Goal: Task Accomplishment & Management: Manage account settings

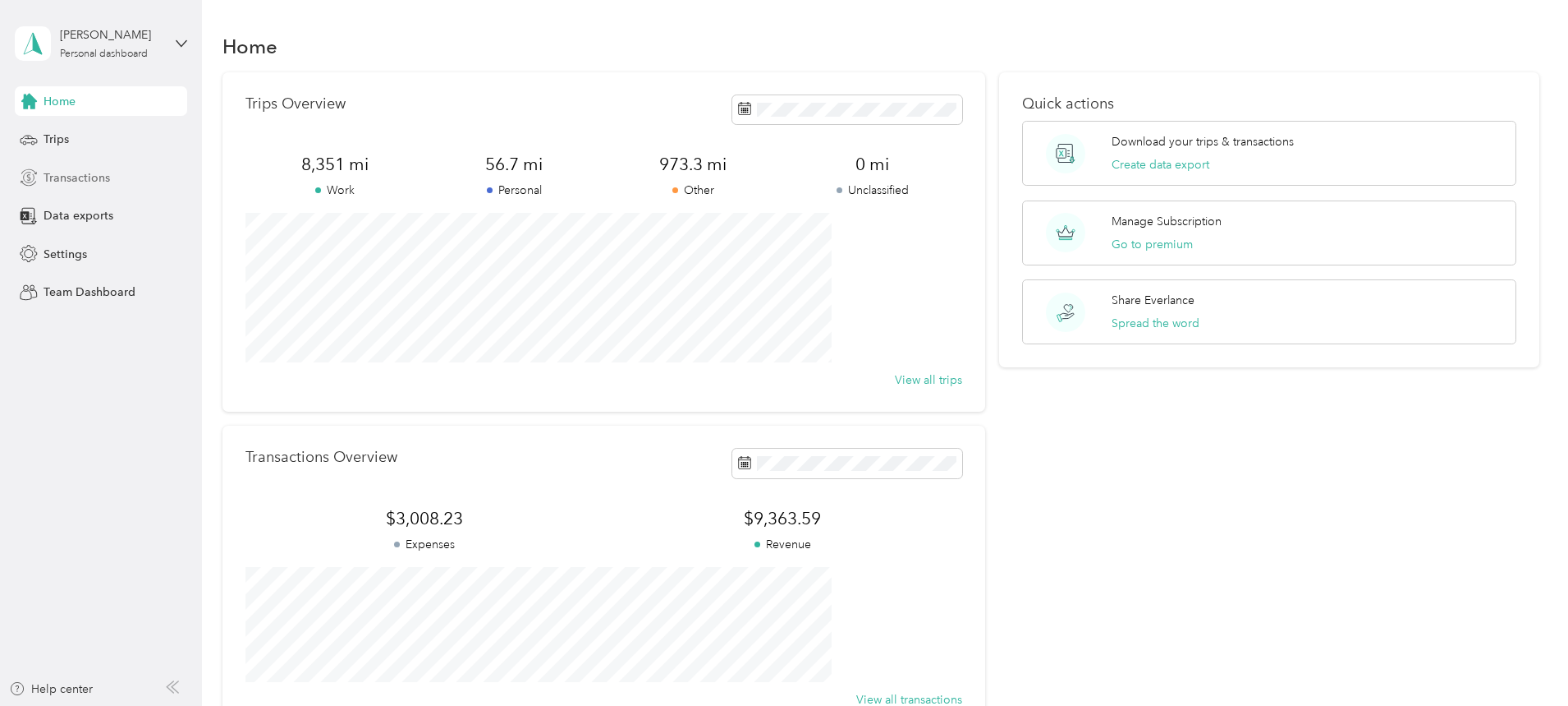
click at [133, 175] on div "Transactions" at bounding box center [101, 177] width 173 height 30
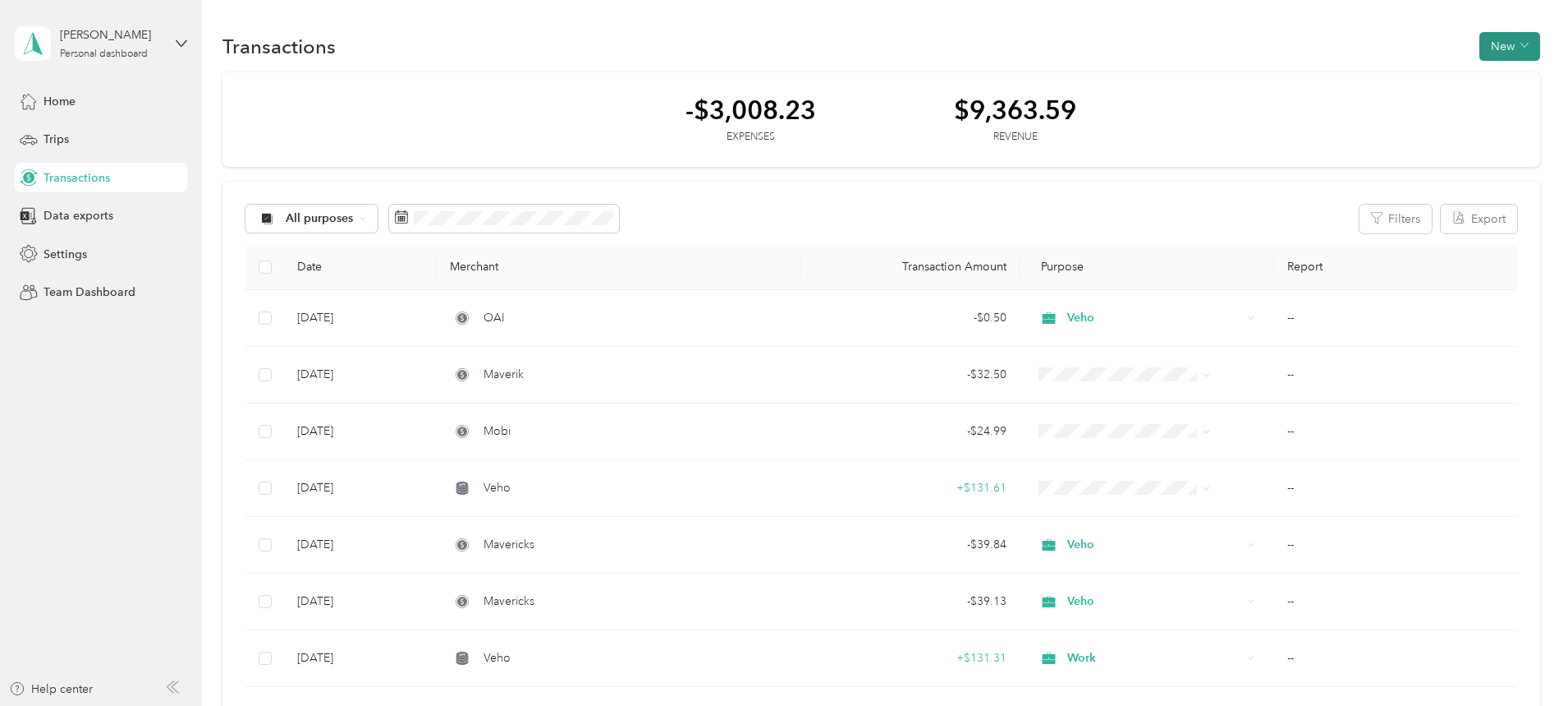
click at [1521, 47] on icon "button" at bounding box center [1525, 46] width 8 height 8
click at [1412, 103] on span "Revenue" at bounding box center [1392, 106] width 45 height 17
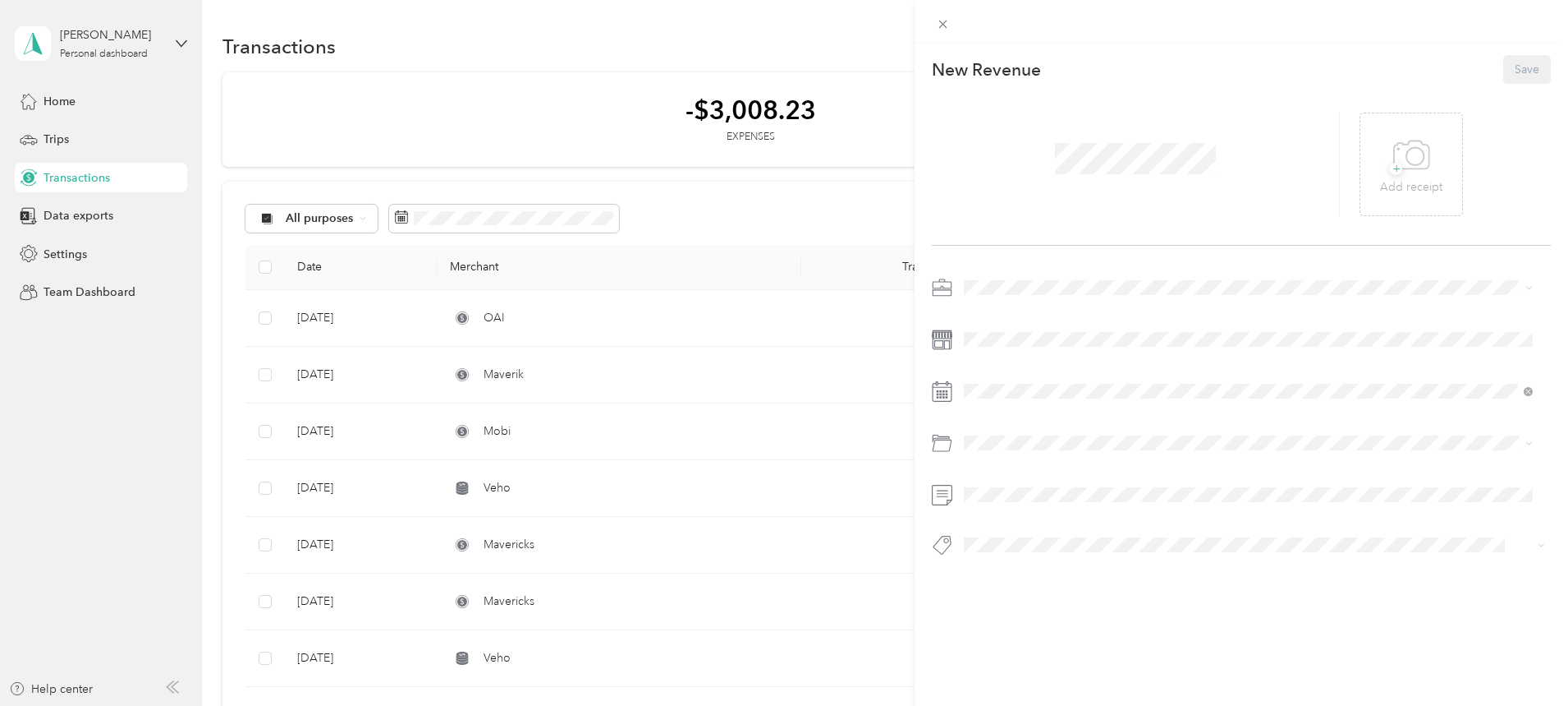
click at [74, 102] on div "This revenue cannot be edited because it is either under review, approved, or p…" at bounding box center [784, 353] width 1568 height 706
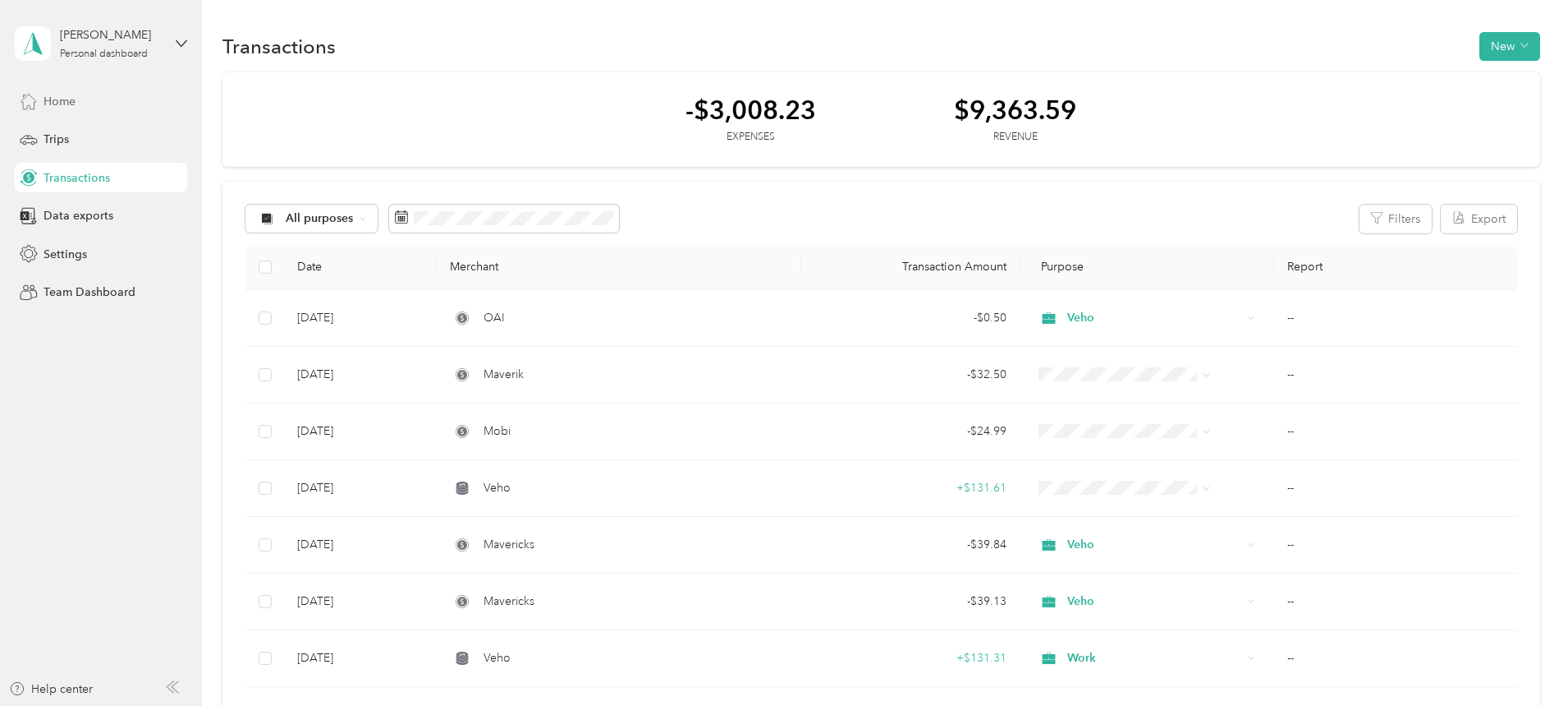
click at [63, 97] on span "Home" at bounding box center [59, 102] width 32 height 17
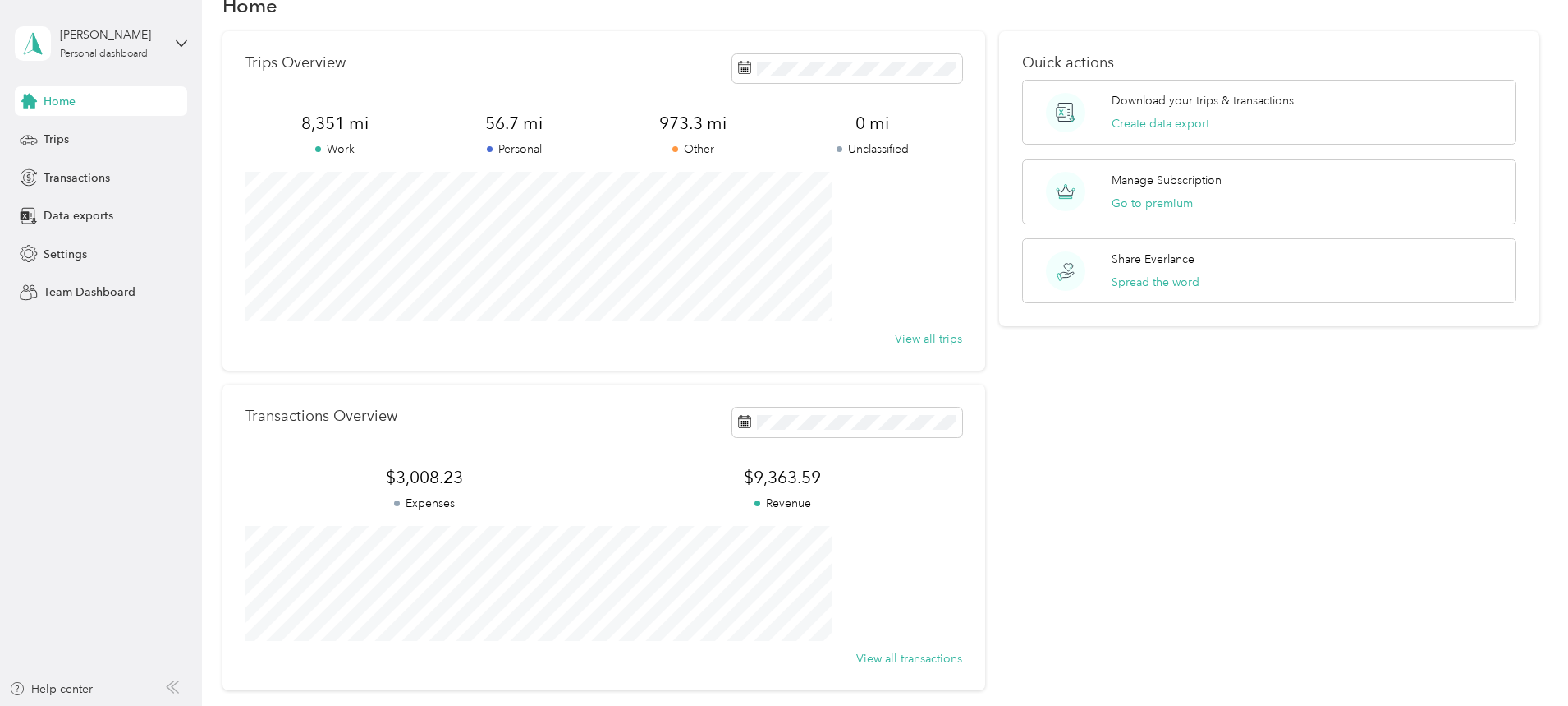
scroll to position [195, 0]
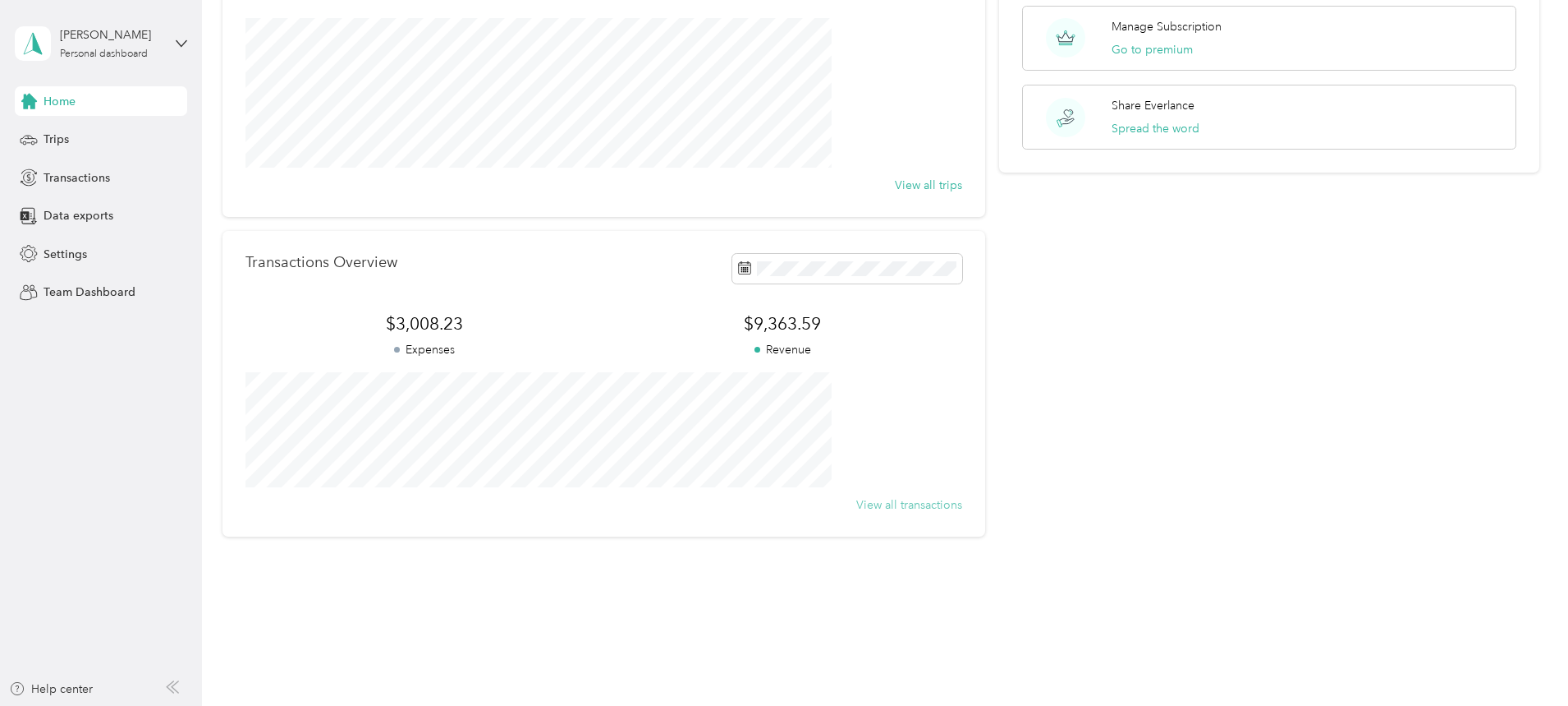
click at [876, 507] on button "View all transactions" at bounding box center [909, 505] width 106 height 17
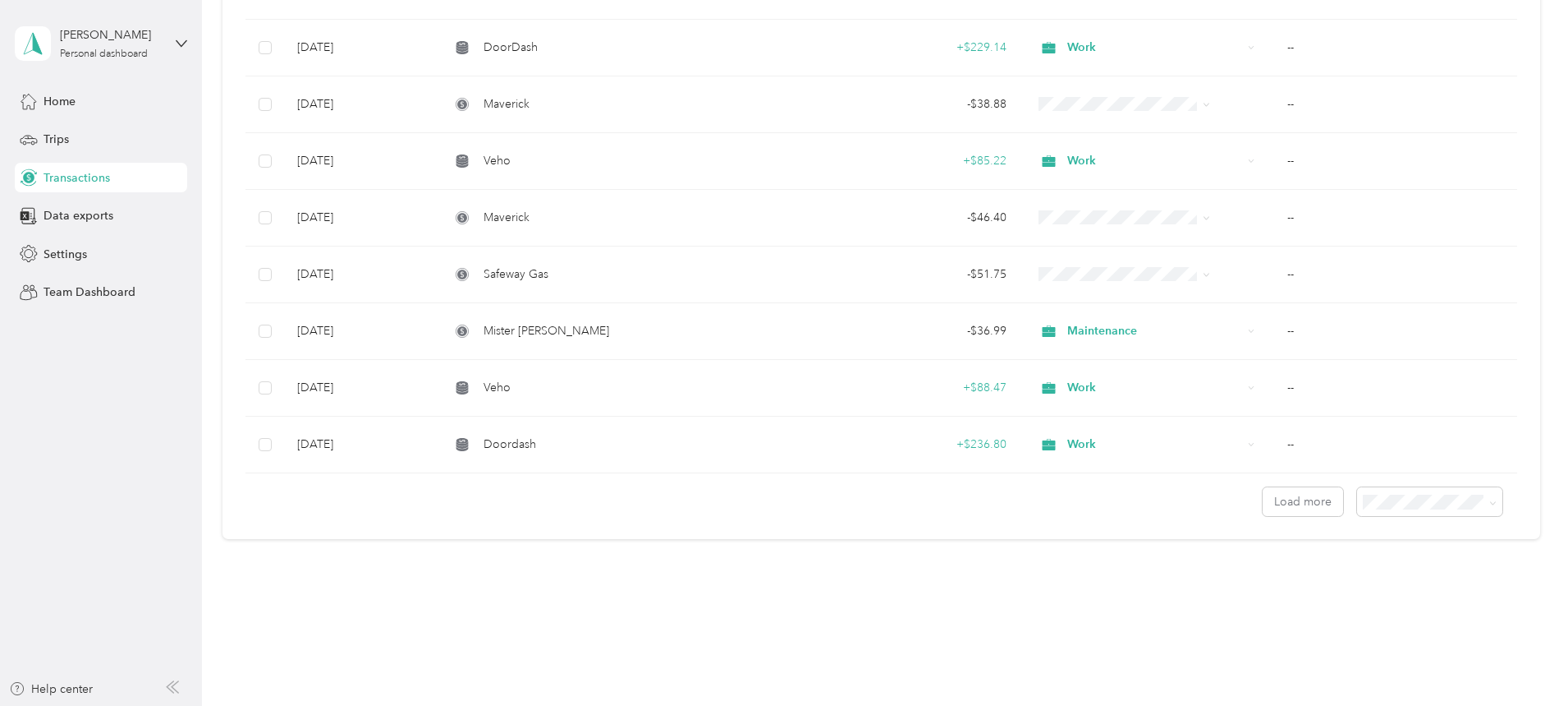
scroll to position [1237, 0]
click at [1484, 494] on span at bounding box center [1491, 498] width 14 height 17
click at [1489, 499] on icon at bounding box center [1493, 499] width 8 height 8
click at [1324, 587] on div "100 per load" at bounding box center [1317, 579] width 123 height 17
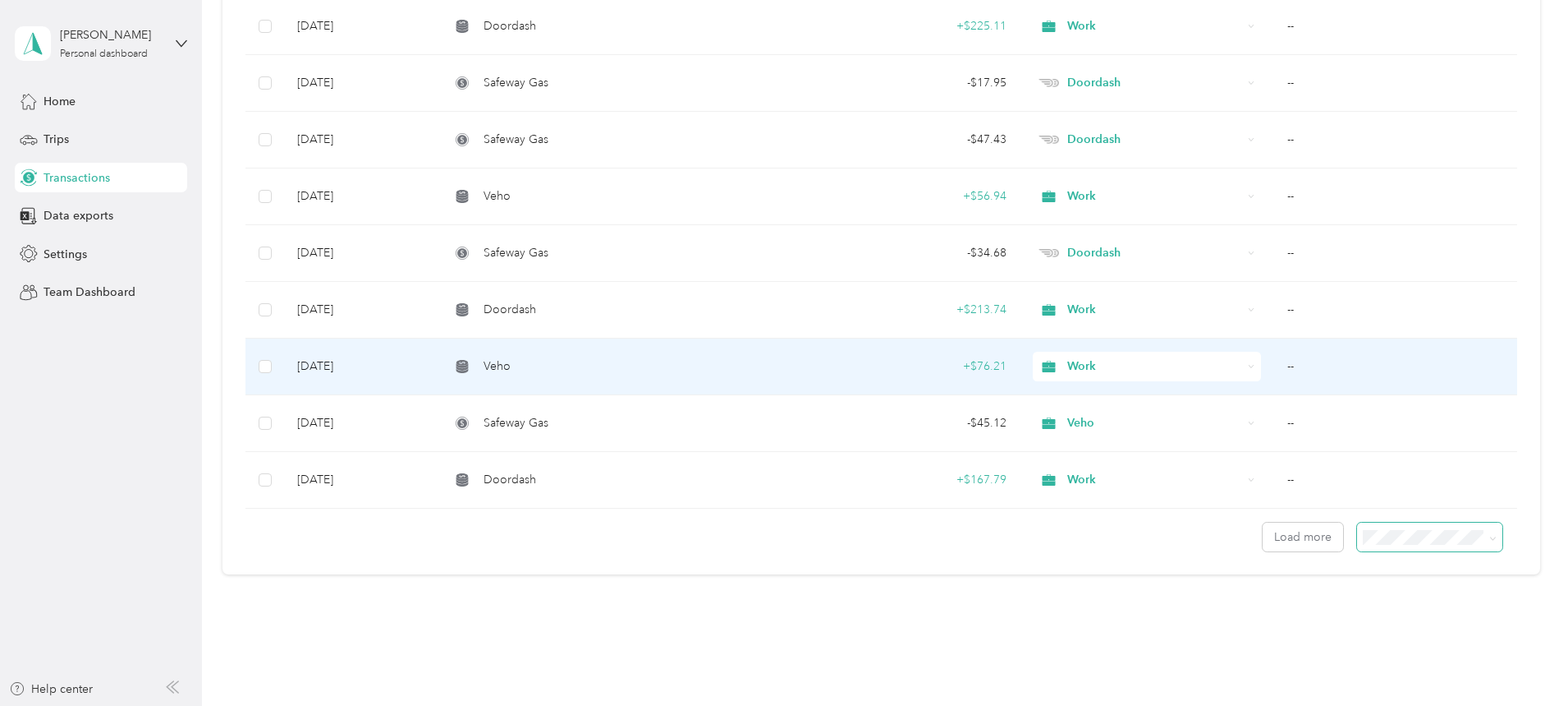
scroll to position [5488, 0]
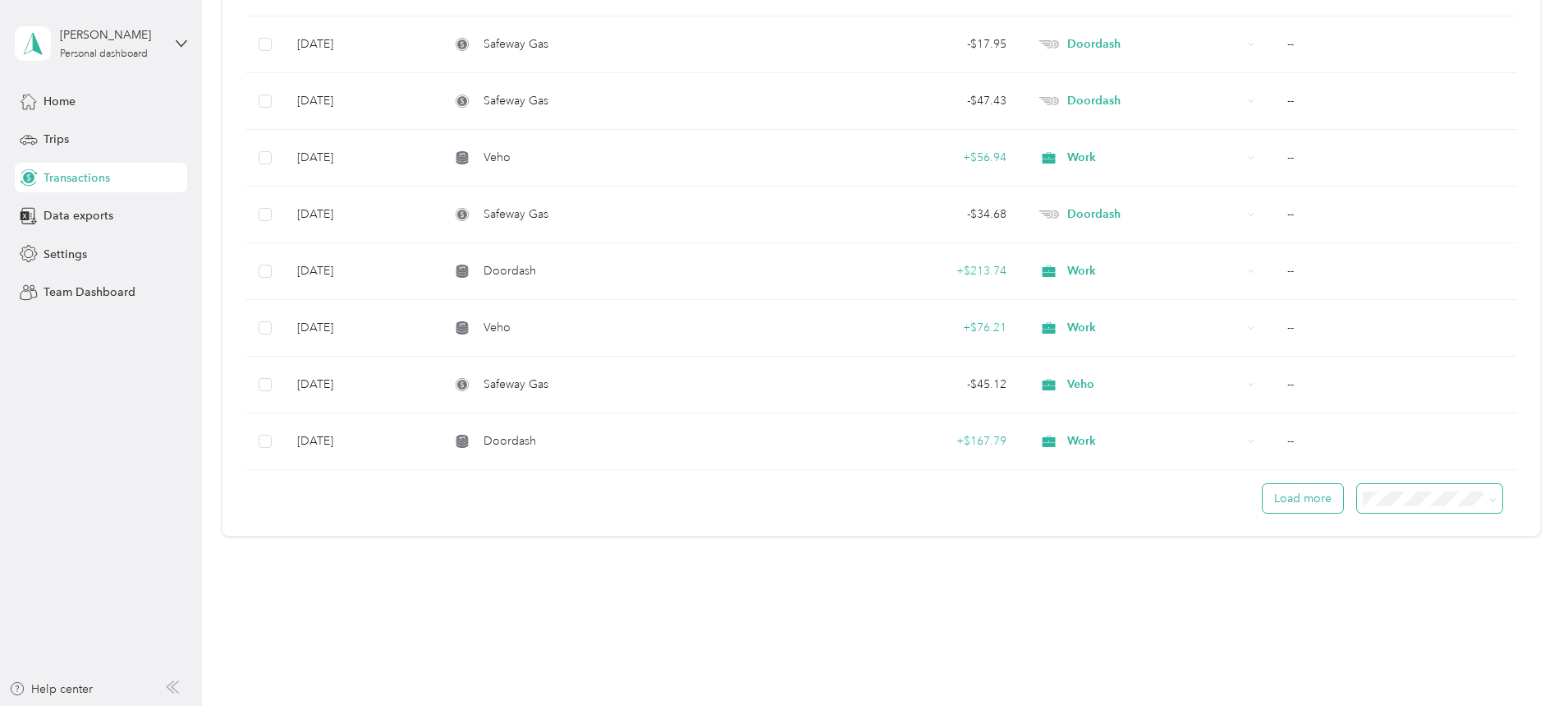
click at [1263, 505] on button "Load more" at bounding box center [1302, 499] width 80 height 29
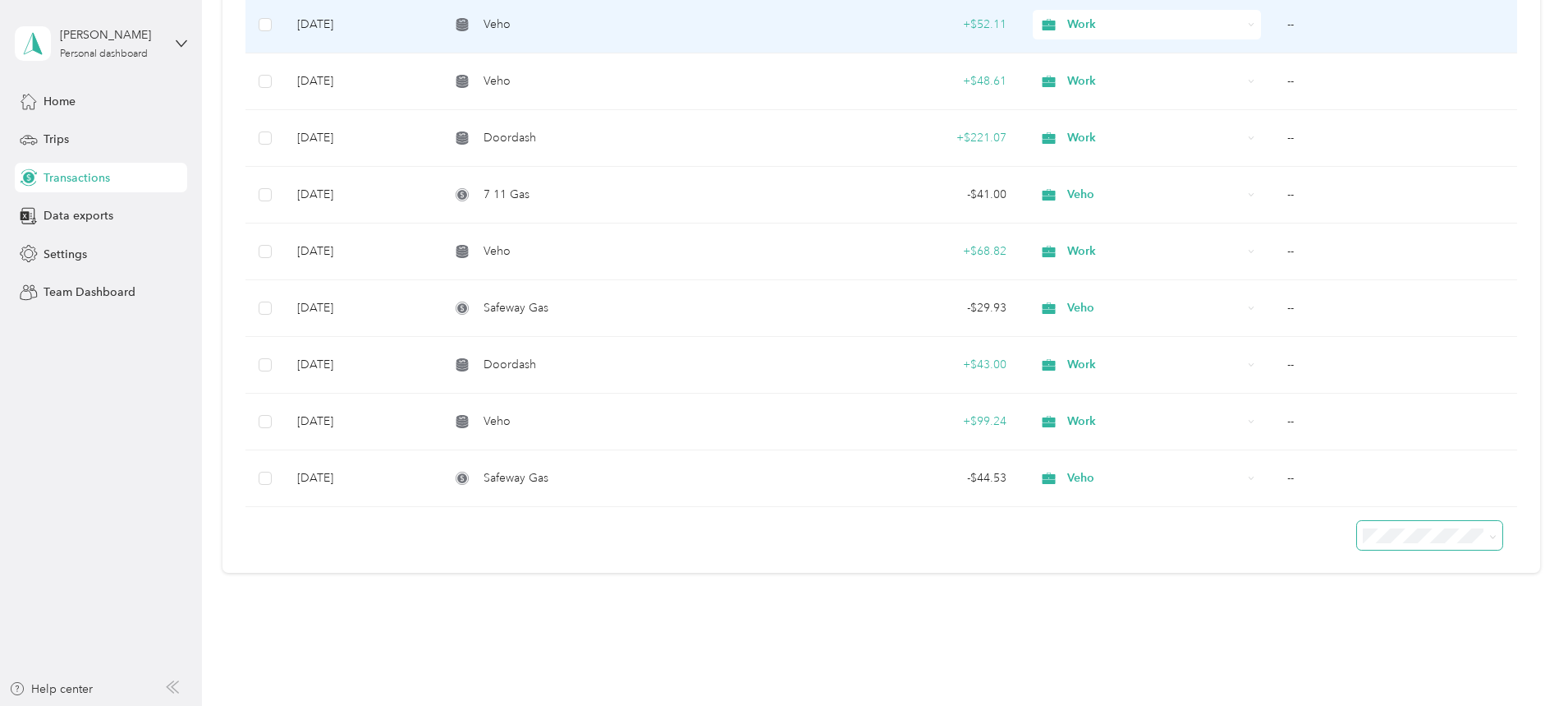
scroll to position [7586, 0]
